Goal: Check status

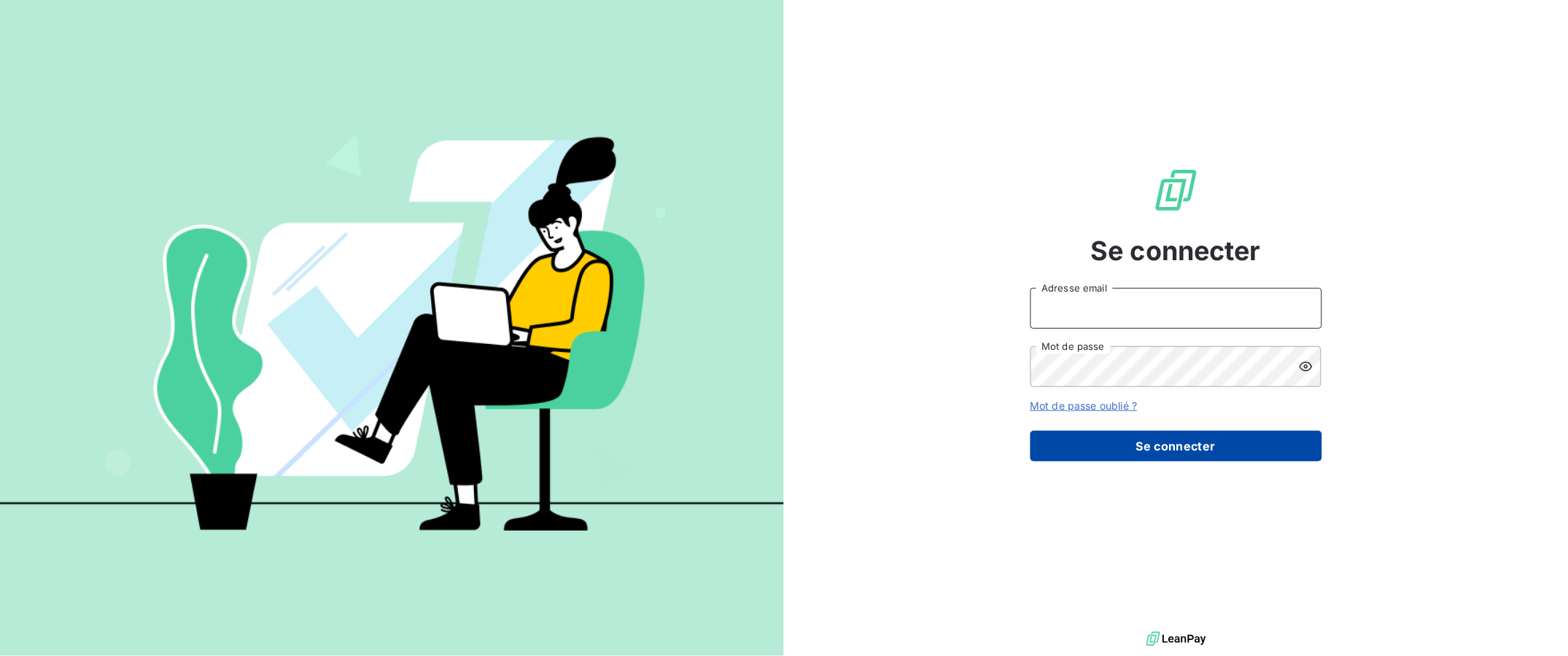
type input "[EMAIL_ADDRESS][DOMAIN_NAME]"
click at [1151, 448] on button "Se connecter" at bounding box center [1176, 445] width 292 height 30
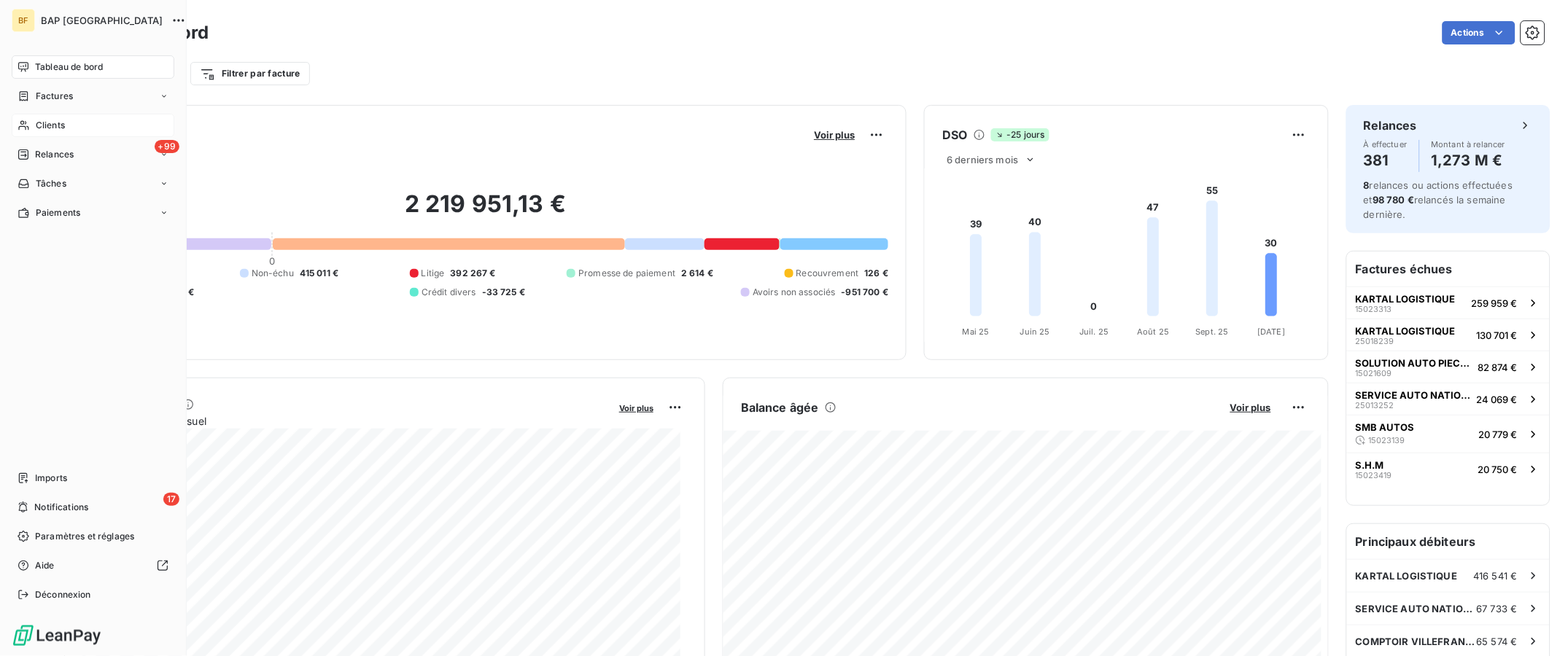
click at [20, 127] on icon at bounding box center [24, 126] width 13 height 12
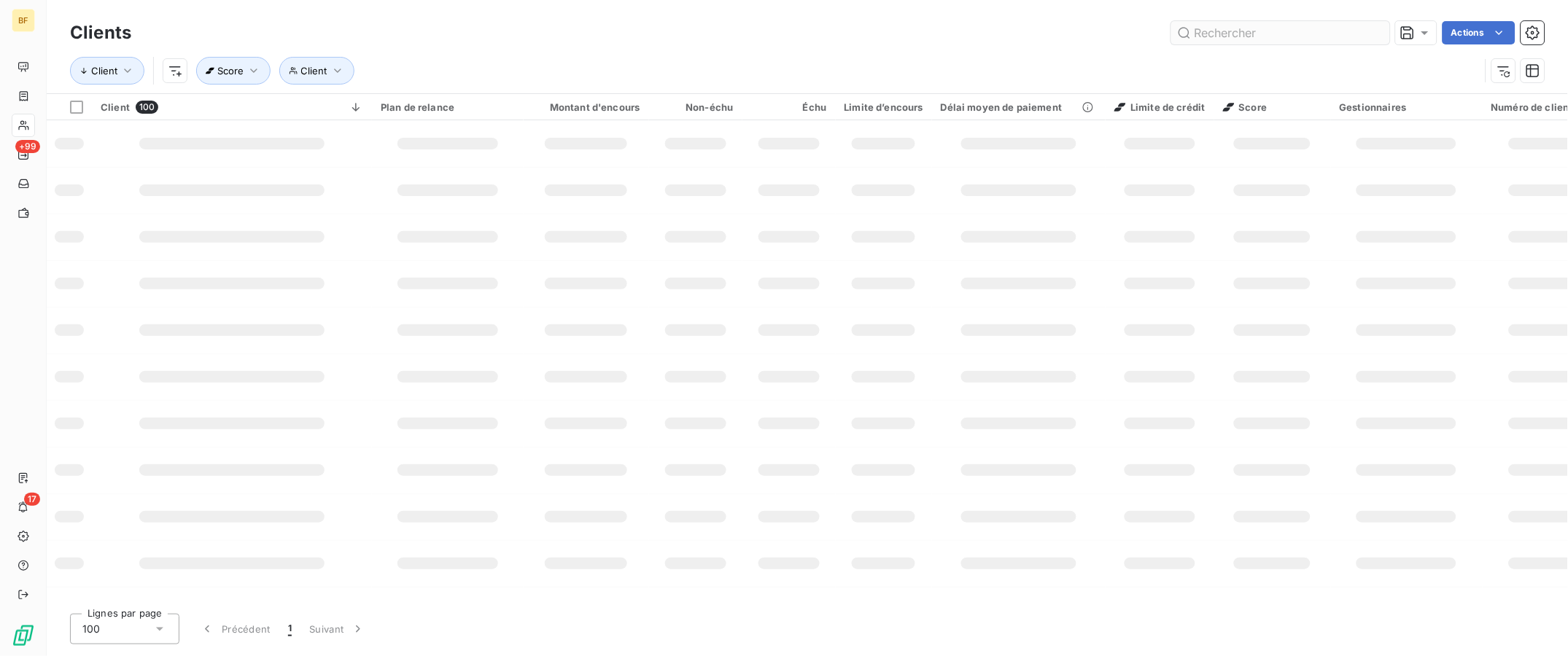
click at [1261, 31] on input "text" at bounding box center [1281, 33] width 219 height 24
type input "8238"
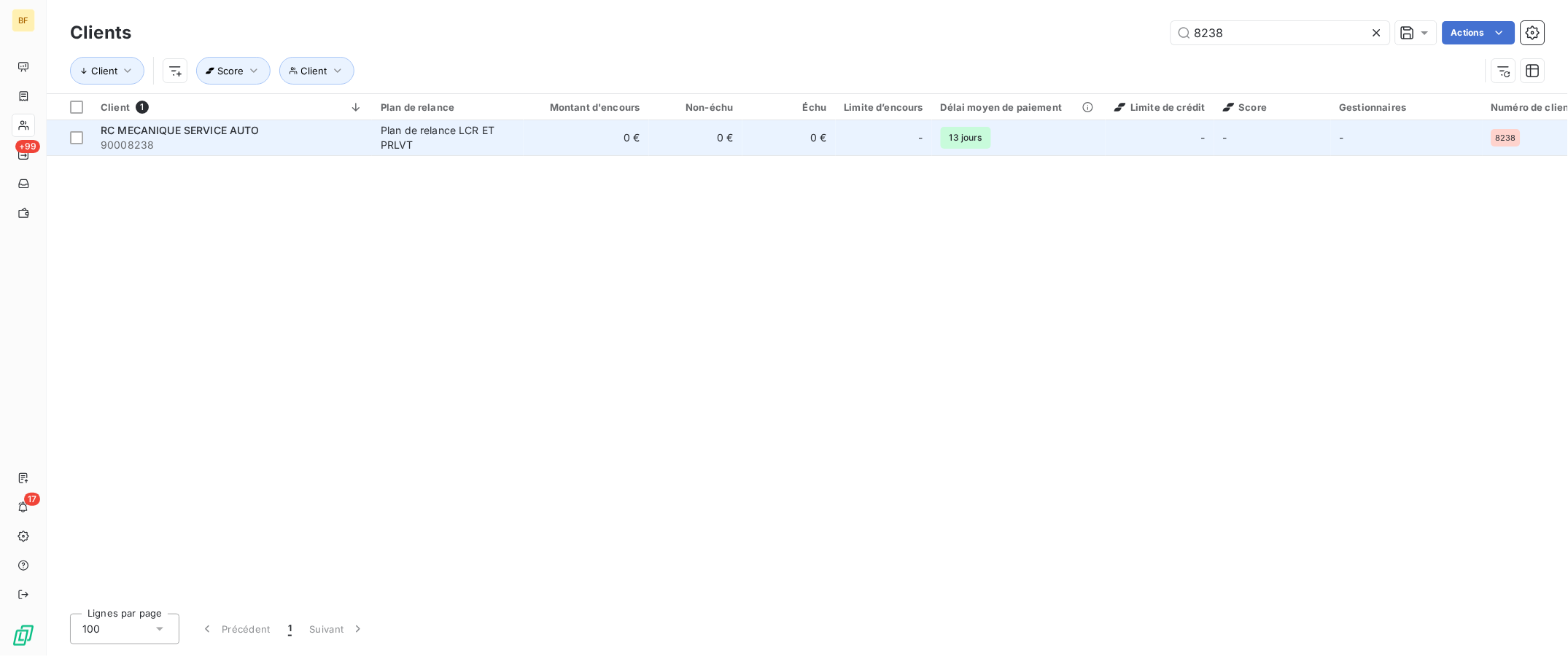
click at [228, 125] on span "RC MECANIQUE SERVICE AUTO" at bounding box center [180, 130] width 159 height 13
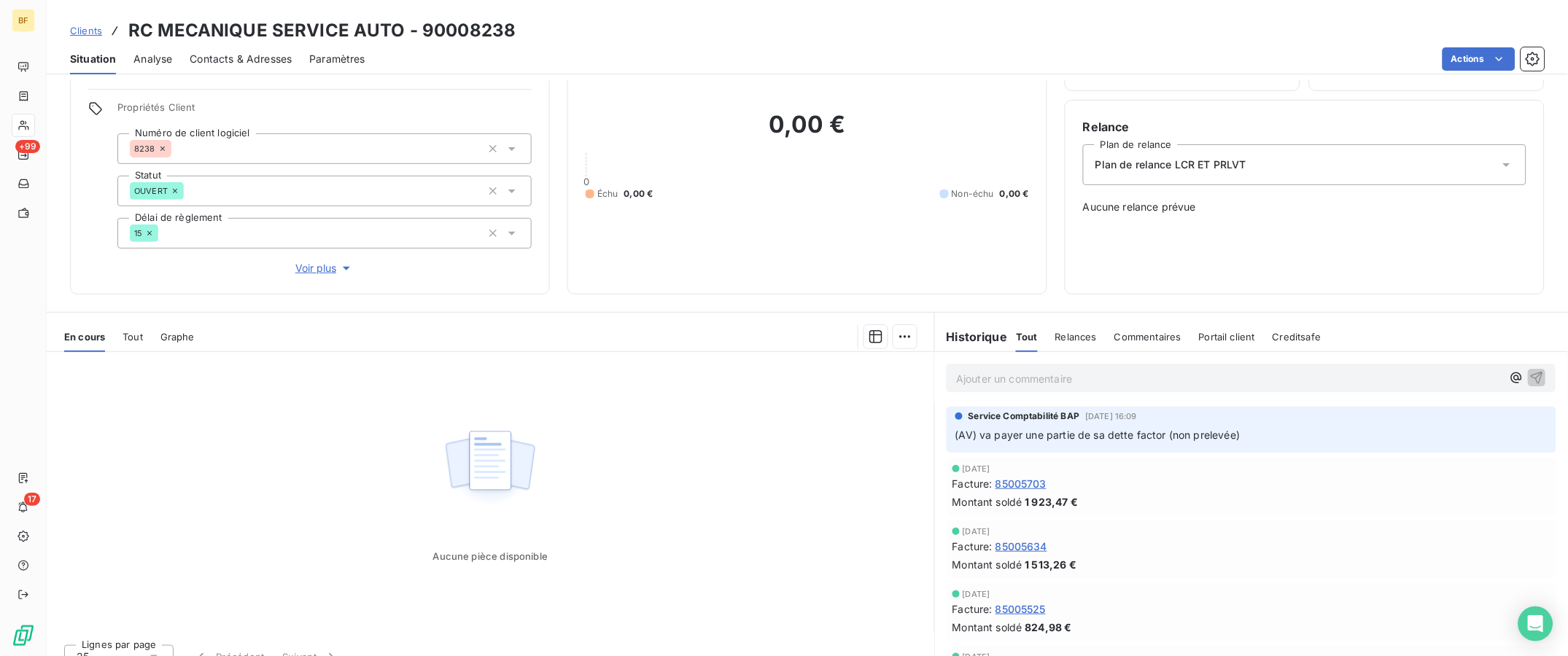
scroll to position [111, 0]
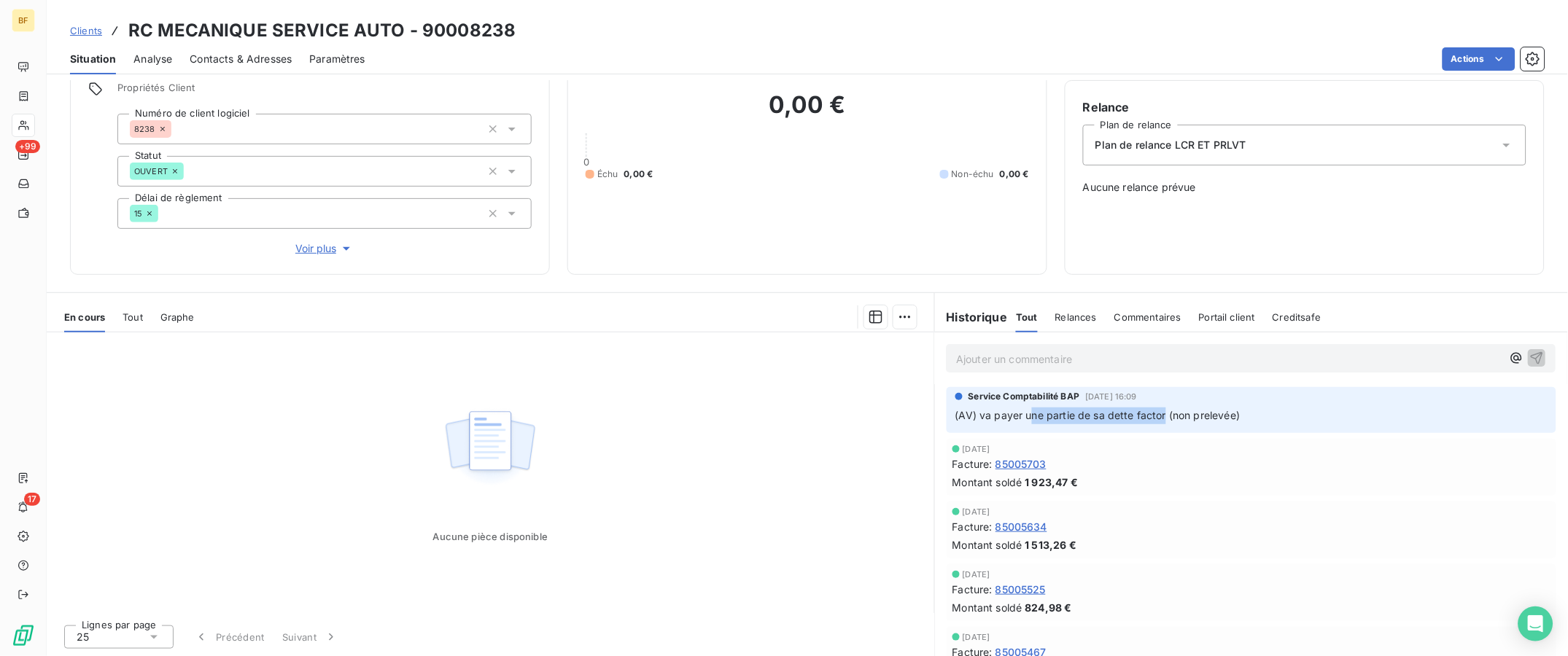
drag, startPoint x: 1026, startPoint y: 418, endPoint x: 1161, endPoint y: 412, distance: 135.1
click at [1161, 412] on span "(AV) va payer une partie de sa dette factor (non prelevée)" at bounding box center [1098, 415] width 285 height 13
click at [1269, 436] on div "[DATE] Facture : 85005703 Montant soldé 1 923,47 €" at bounding box center [1251, 467] width 633 height 63
